Goal: Complete application form

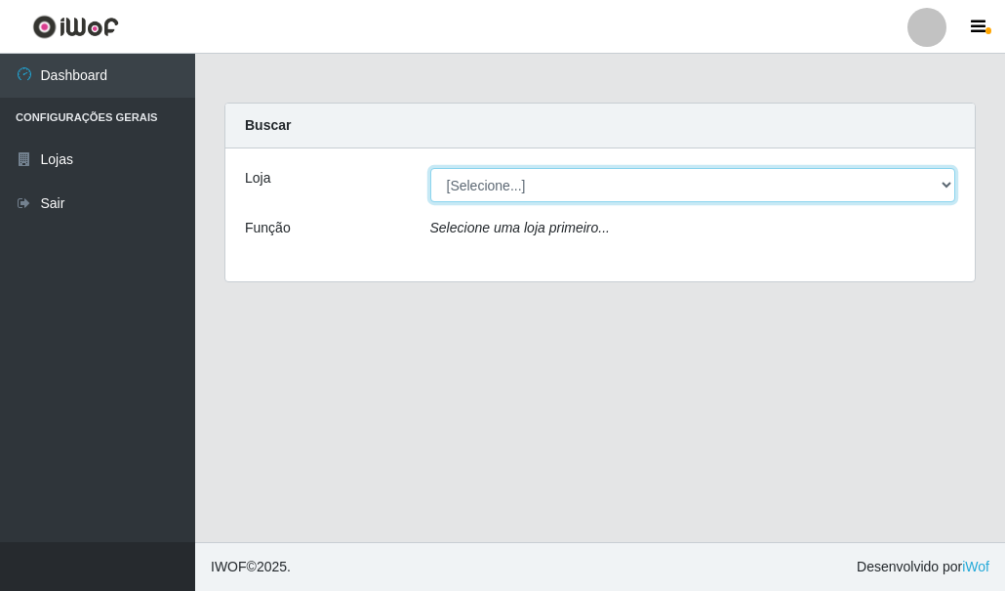
click at [489, 179] on select "[Selecione...] Hiper Queiroz - [GEOGRAPHIC_DATA]" at bounding box center [693, 185] width 526 height 34
select select "513"
click at [430, 168] on select "[Selecione...] Hiper Queiroz - [GEOGRAPHIC_DATA]" at bounding box center [693, 185] width 526 height 34
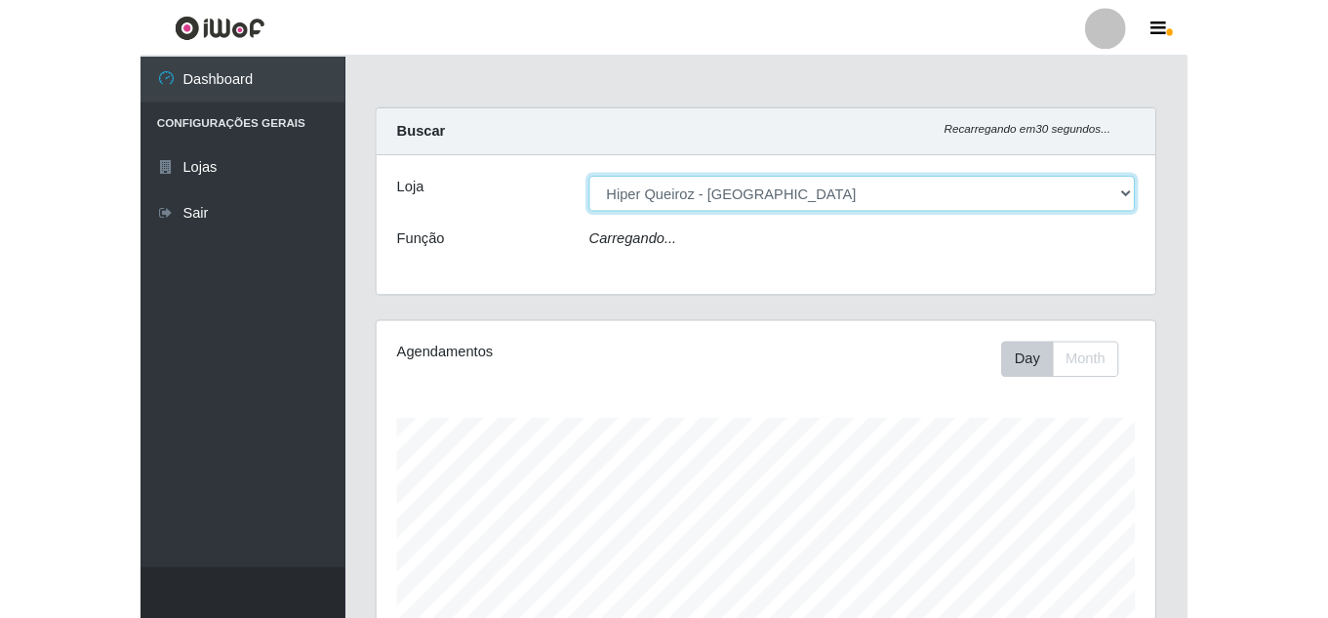
scroll to position [405, 745]
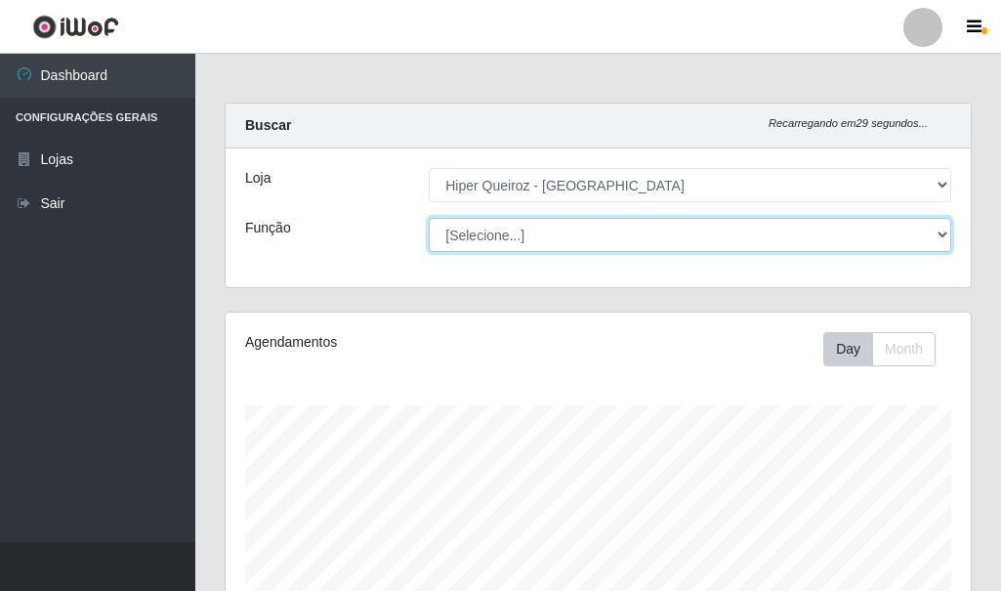
click at [497, 230] on select "[Selecione...] Embalador Embalador + Embalador ++ Operador de Caixa + Operador …" at bounding box center [690, 235] width 522 height 34
click at [429, 218] on select "[Selecione...] Embalador Embalador + Embalador ++ Operador de Caixa + Operador …" at bounding box center [690, 235] width 522 height 34
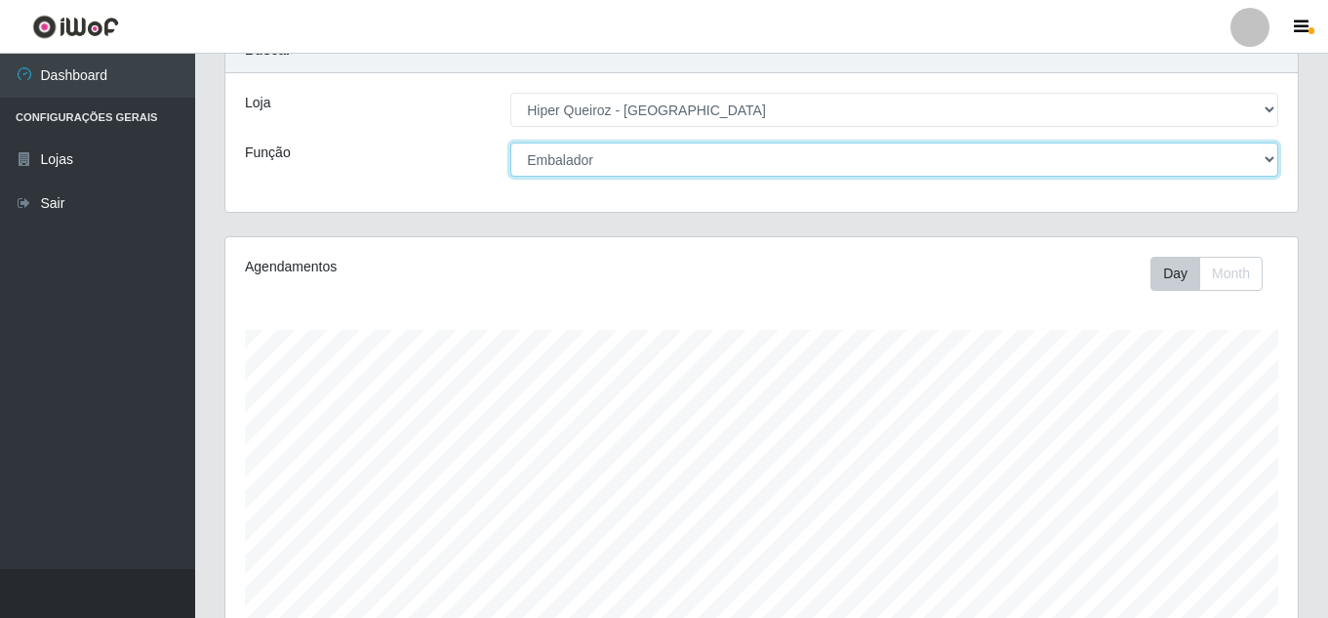
scroll to position [0, 0]
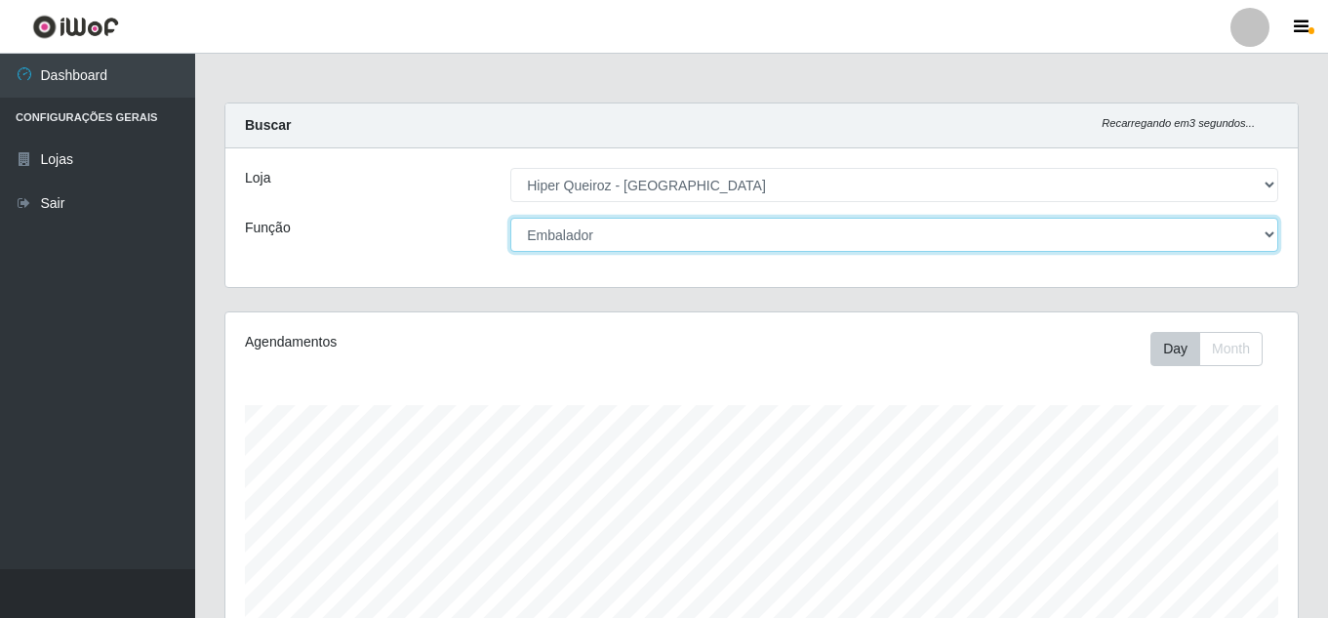
click at [658, 225] on select "[Selecione...] Embalador Embalador + Embalador ++ Operador de Caixa + Operador …" at bounding box center [895, 235] width 768 height 34
select select "72"
click at [511, 218] on select "[Selecione...] Embalador Embalador + Embalador ++ Operador de Caixa + Operador …" at bounding box center [895, 235] width 768 height 34
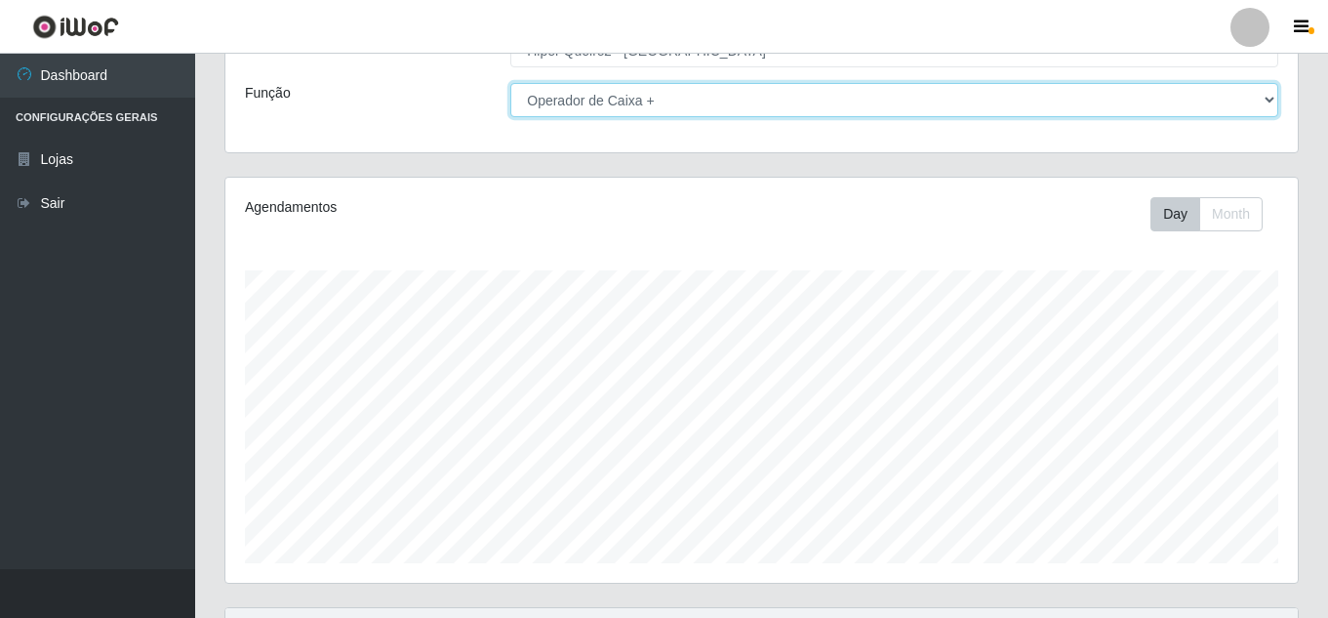
scroll to position [331, 0]
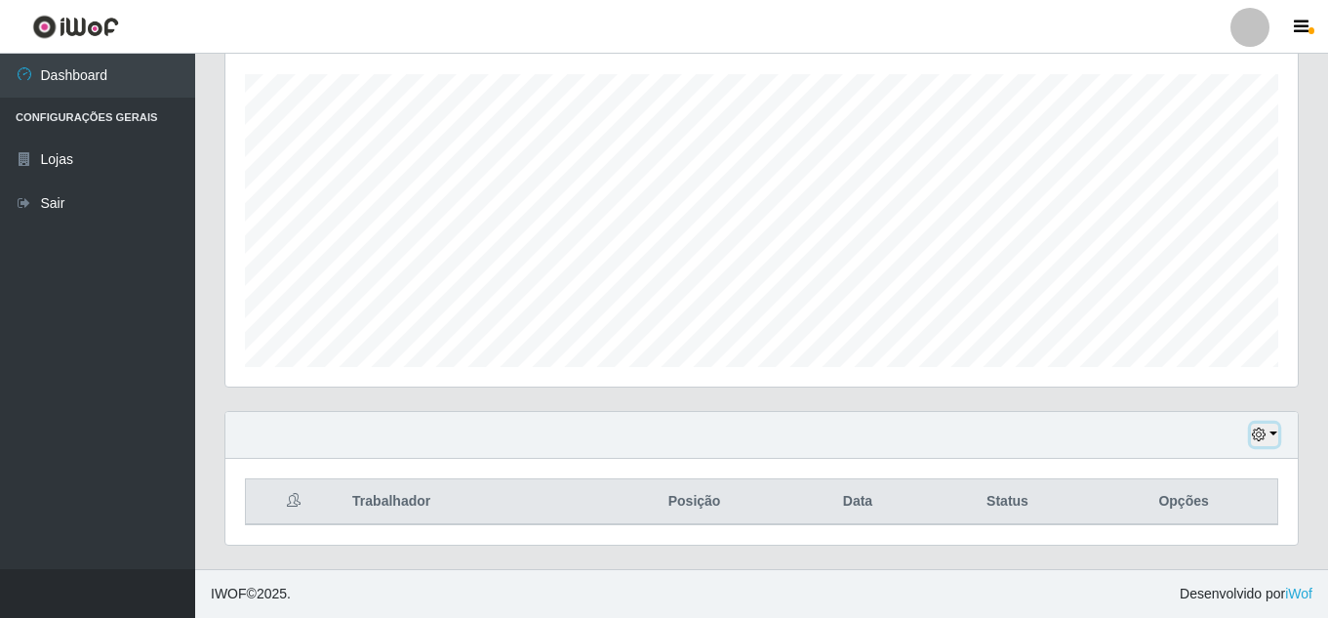
click at [1004, 436] on icon "button" at bounding box center [1259, 435] width 14 height 14
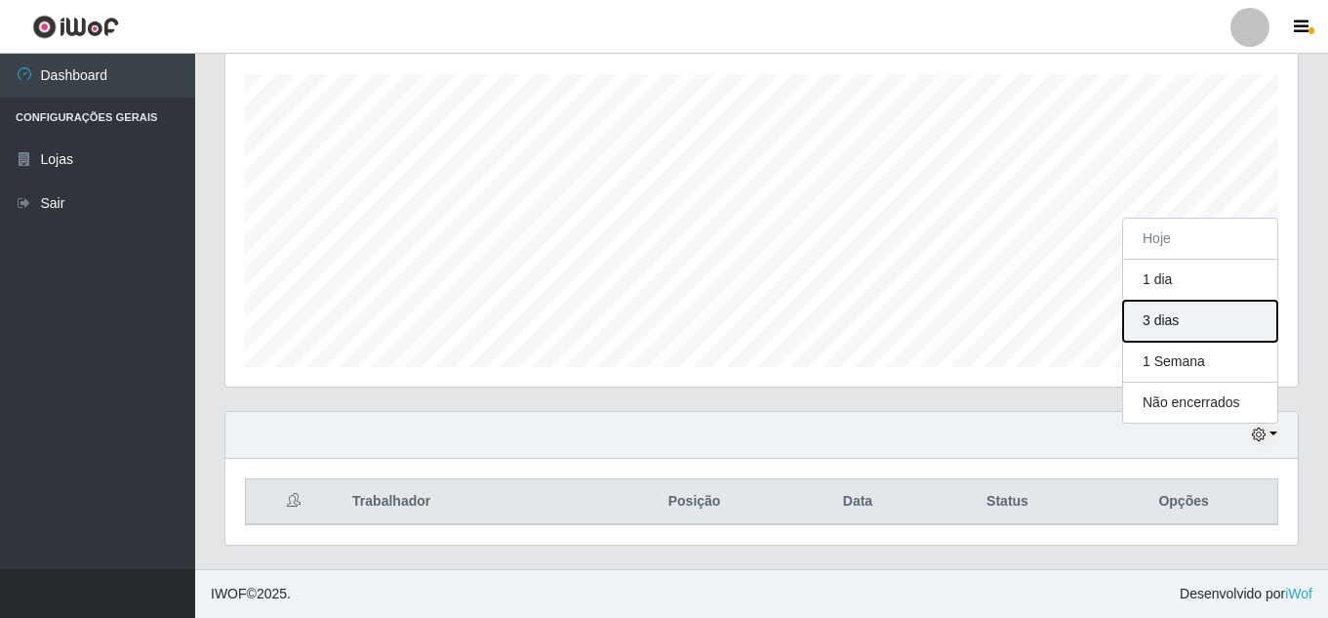
click at [1004, 309] on button "3 dias" at bounding box center [1201, 321] width 154 height 41
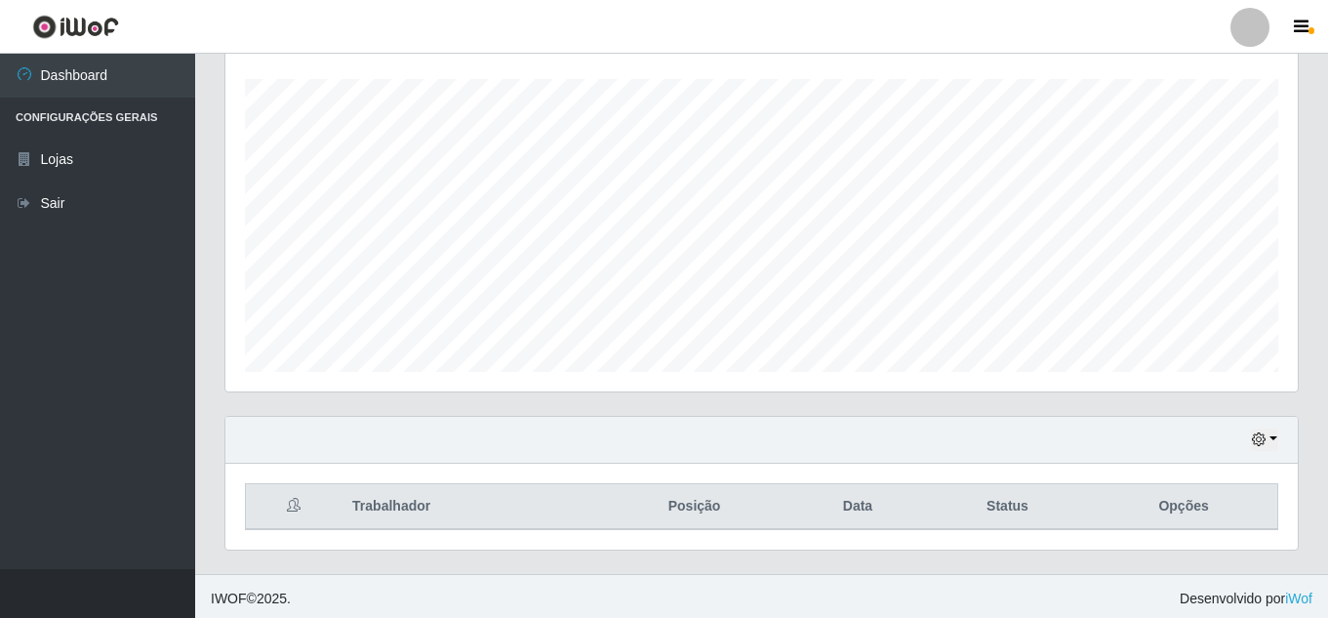
scroll to position [331, 0]
